Goal: Task Accomplishment & Management: Manage account settings

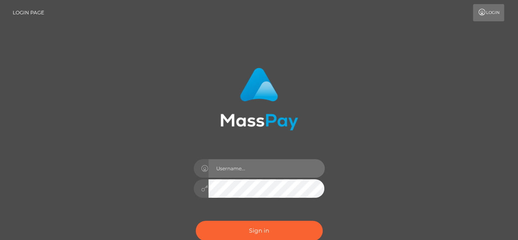
click at [270, 161] on input "text" at bounding box center [267, 168] width 116 height 18
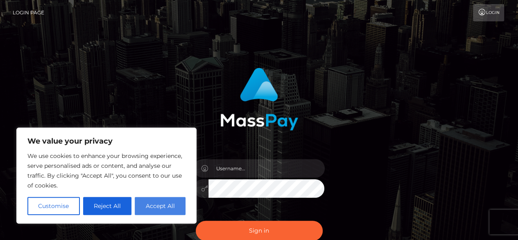
click at [168, 211] on button "Accept All" at bounding box center [160, 206] width 51 height 18
checkbox input "true"
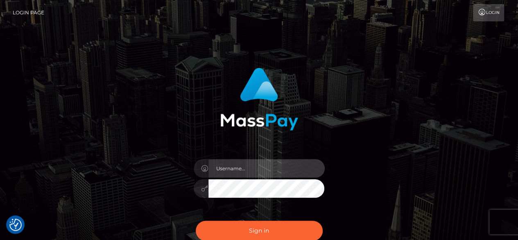
click at [266, 166] on input "text" at bounding box center [267, 168] width 116 height 18
type input "[EMAIL_ADDRESS][PERSON_NAME][DOMAIN_NAME]"
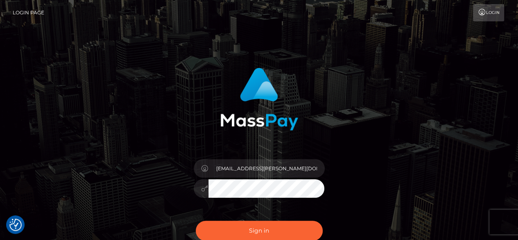
click at [196, 221] on button "Sign in" at bounding box center [259, 231] width 127 height 20
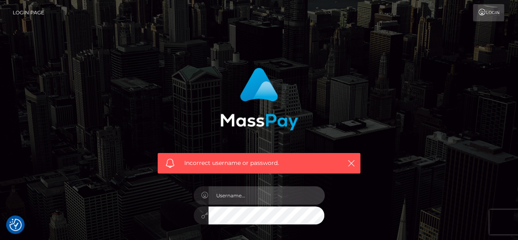
drag, startPoint x: 252, startPoint y: 202, endPoint x: 243, endPoint y: 195, distance: 12.3
click at [252, 202] on input "text" at bounding box center [267, 195] width 116 height 18
click at [247, 198] on input "text" at bounding box center [267, 195] width 116 height 18
type input "[EMAIL_ADDRESS][PERSON_NAME][DOMAIN_NAME]"
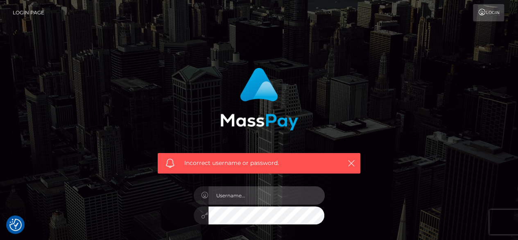
click at [291, 202] on input "text" at bounding box center [267, 195] width 116 height 18
type input "[EMAIL_ADDRESS][PERSON_NAME][DOMAIN_NAME]"
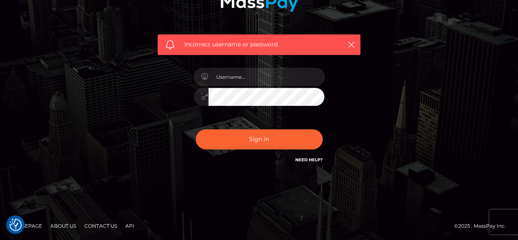
click at [307, 161] on link "Need Help?" at bounding box center [309, 159] width 27 height 5
click at [304, 157] on link "Need Help?" at bounding box center [309, 159] width 27 height 5
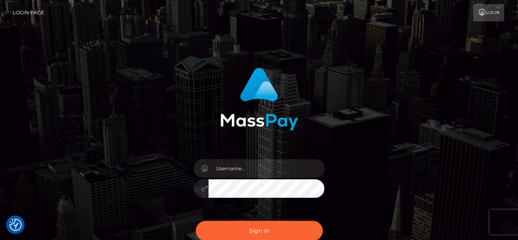
click at [253, 155] on div at bounding box center [259, 184] width 143 height 63
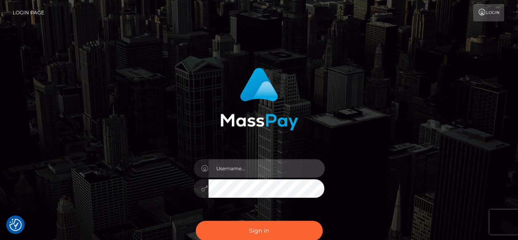
click at [251, 167] on input "text" at bounding box center [267, 168] width 116 height 18
type input "[EMAIL_ADDRESS][PERSON_NAME][DOMAIN_NAME]"
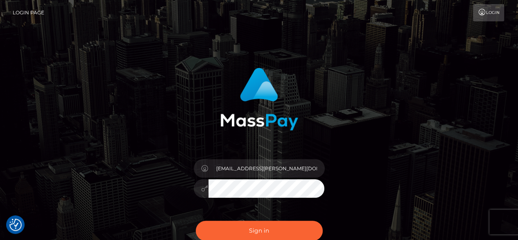
click at [196, 221] on button "Sign in" at bounding box center [259, 231] width 127 height 20
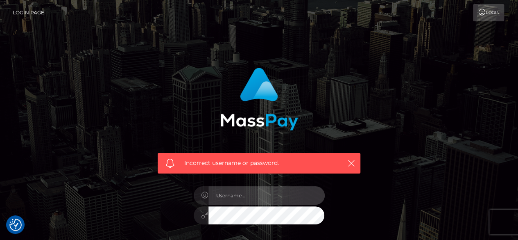
drag, startPoint x: 0, startPoint y: 0, endPoint x: 244, endPoint y: 194, distance: 311.5
click at [244, 194] on input "text" at bounding box center [267, 195] width 116 height 18
type input "[EMAIL_ADDRESS][PERSON_NAME][DOMAIN_NAME]"
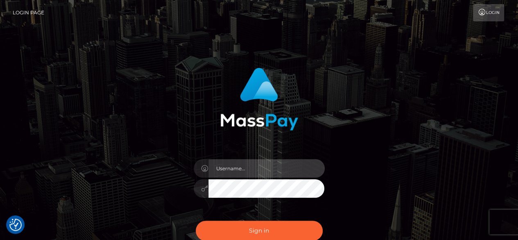
click at [234, 172] on input "text" at bounding box center [267, 168] width 116 height 18
type input "[EMAIL_ADDRESS][PERSON_NAME][DOMAIN_NAME]"
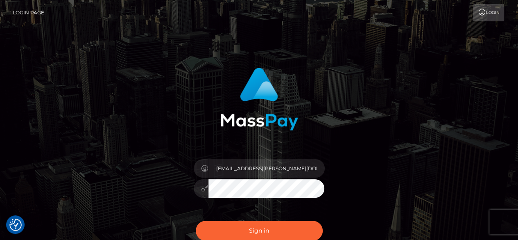
click at [251, 205] on div "[EMAIL_ADDRESS][PERSON_NAME][DOMAIN_NAME]" at bounding box center [259, 184] width 143 height 63
click at [196, 221] on button "Sign in" at bounding box center [259, 231] width 127 height 20
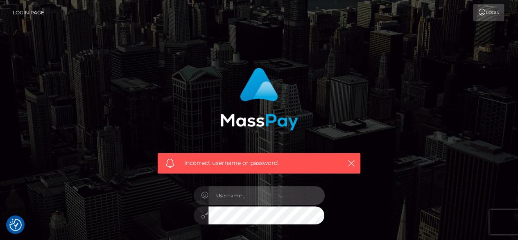
drag, startPoint x: 0, startPoint y: 0, endPoint x: 247, endPoint y: 189, distance: 310.5
click at [247, 189] on input "text" at bounding box center [267, 195] width 116 height 18
type input "[EMAIL_ADDRESS][PERSON_NAME][DOMAIN_NAME]"
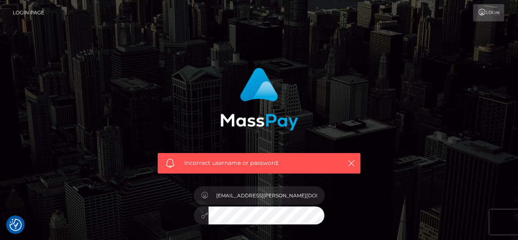
click at [248, 225] on div "[EMAIL_ADDRESS][PERSON_NAME][DOMAIN_NAME]" at bounding box center [259, 211] width 143 height 63
